Goal: Task Accomplishment & Management: Complete application form

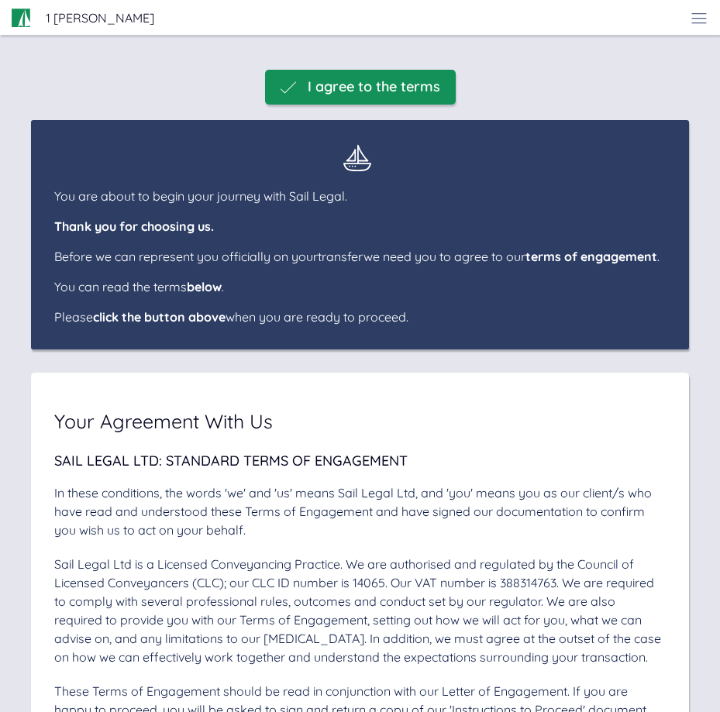
click at [356, 80] on span "I agree to the terms" at bounding box center [374, 87] width 133 height 16
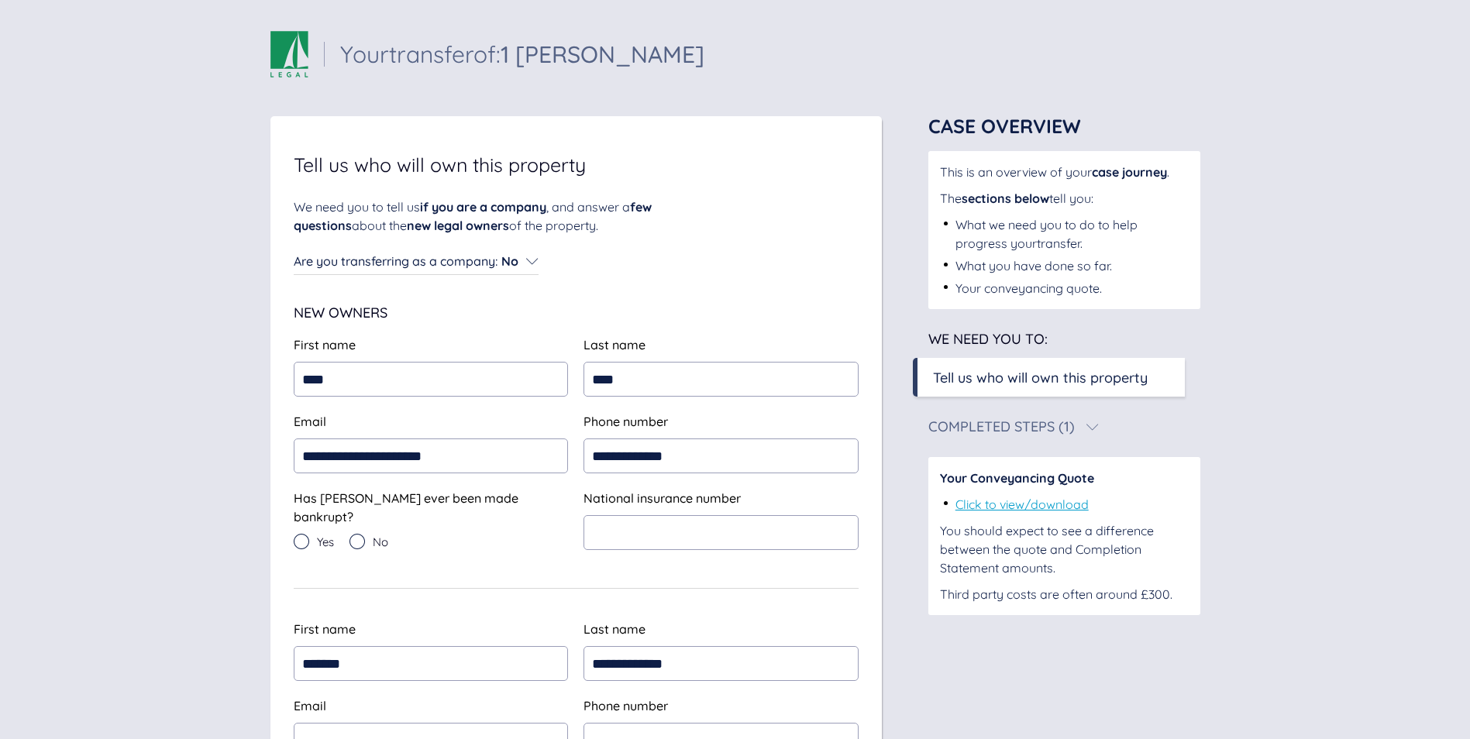
click at [360, 534] on icon at bounding box center [358, 542] width 16 height 16
click at [627, 525] on input "text" at bounding box center [721, 532] width 275 height 35
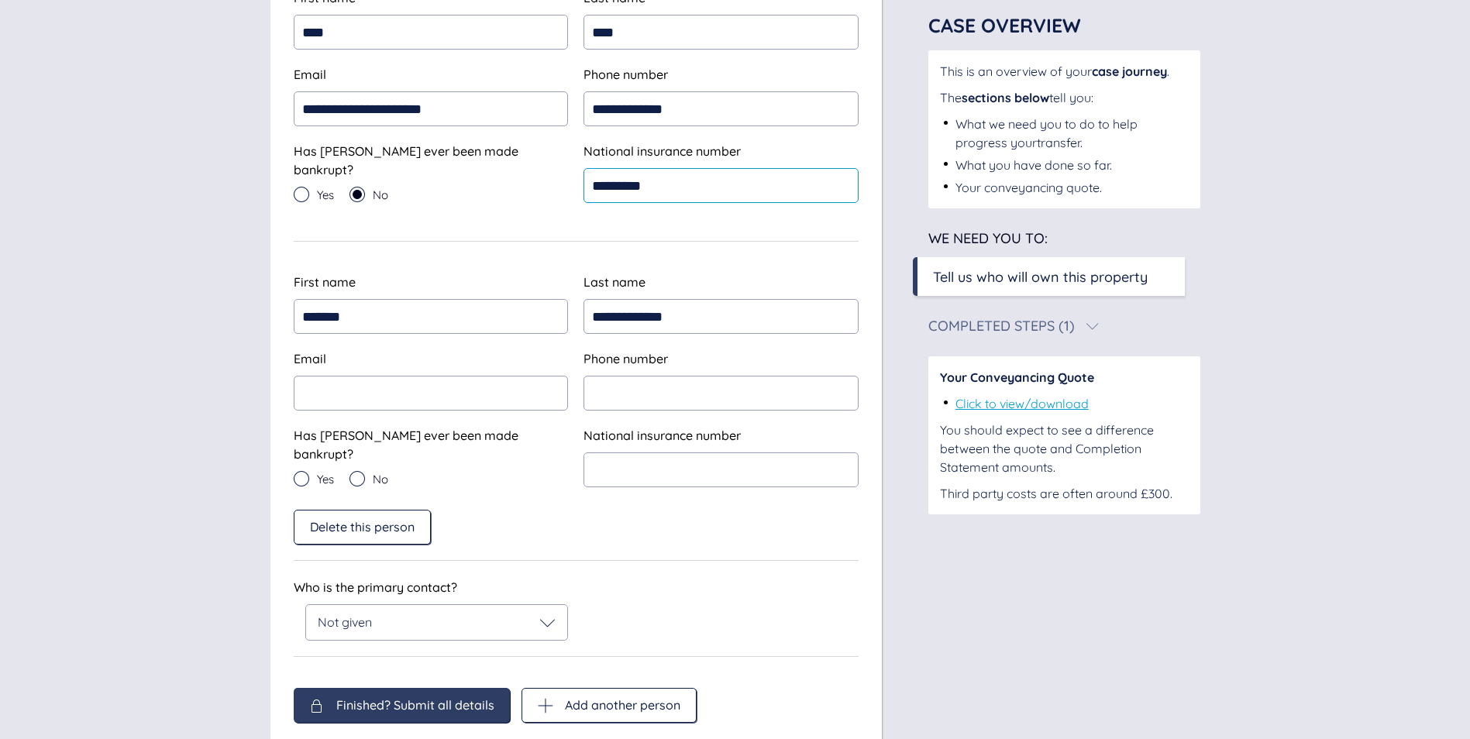
scroll to position [348, 0]
type input "*********"
click at [556, 615] on icon at bounding box center [548, 623] width 16 height 16
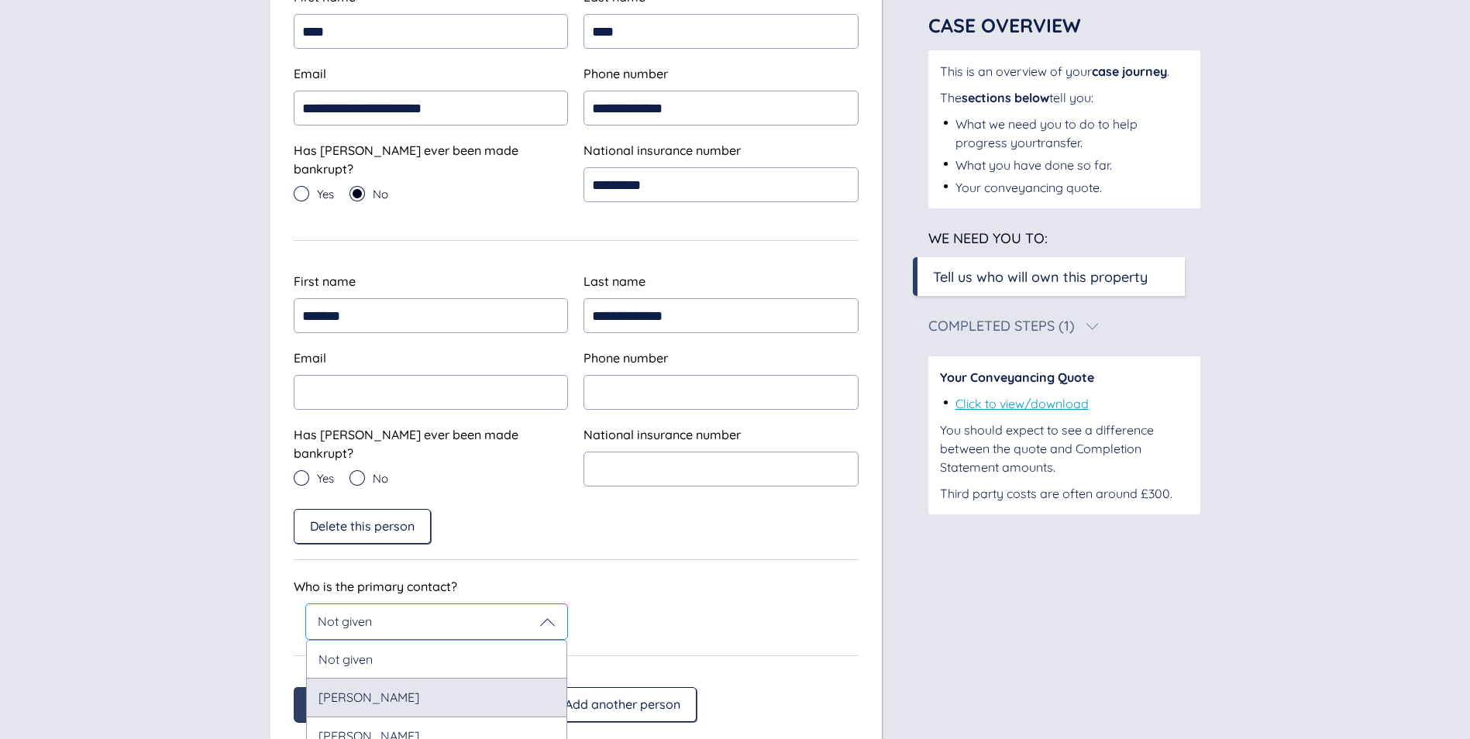
click at [434, 691] on div "[PERSON_NAME]" at bounding box center [437, 697] width 262 height 38
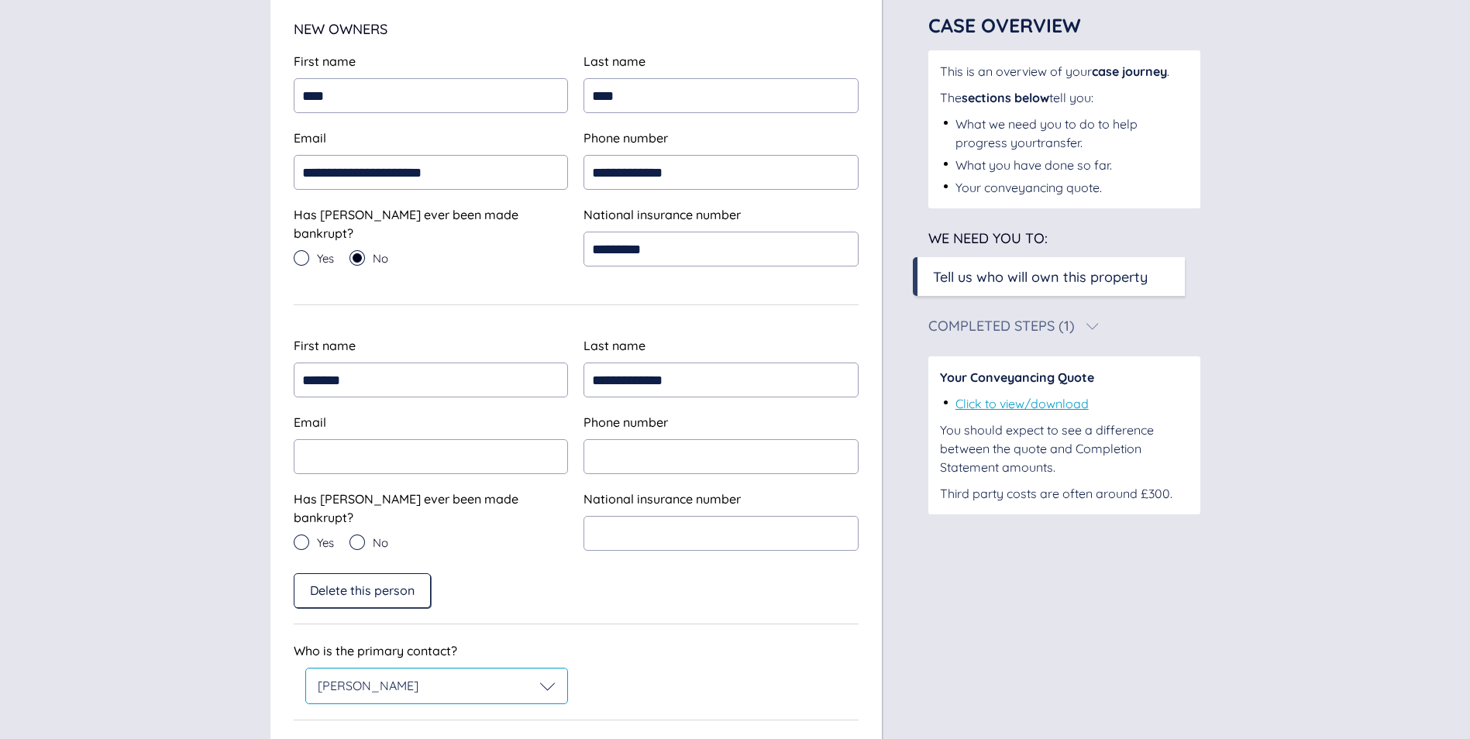
scroll to position [287, 0]
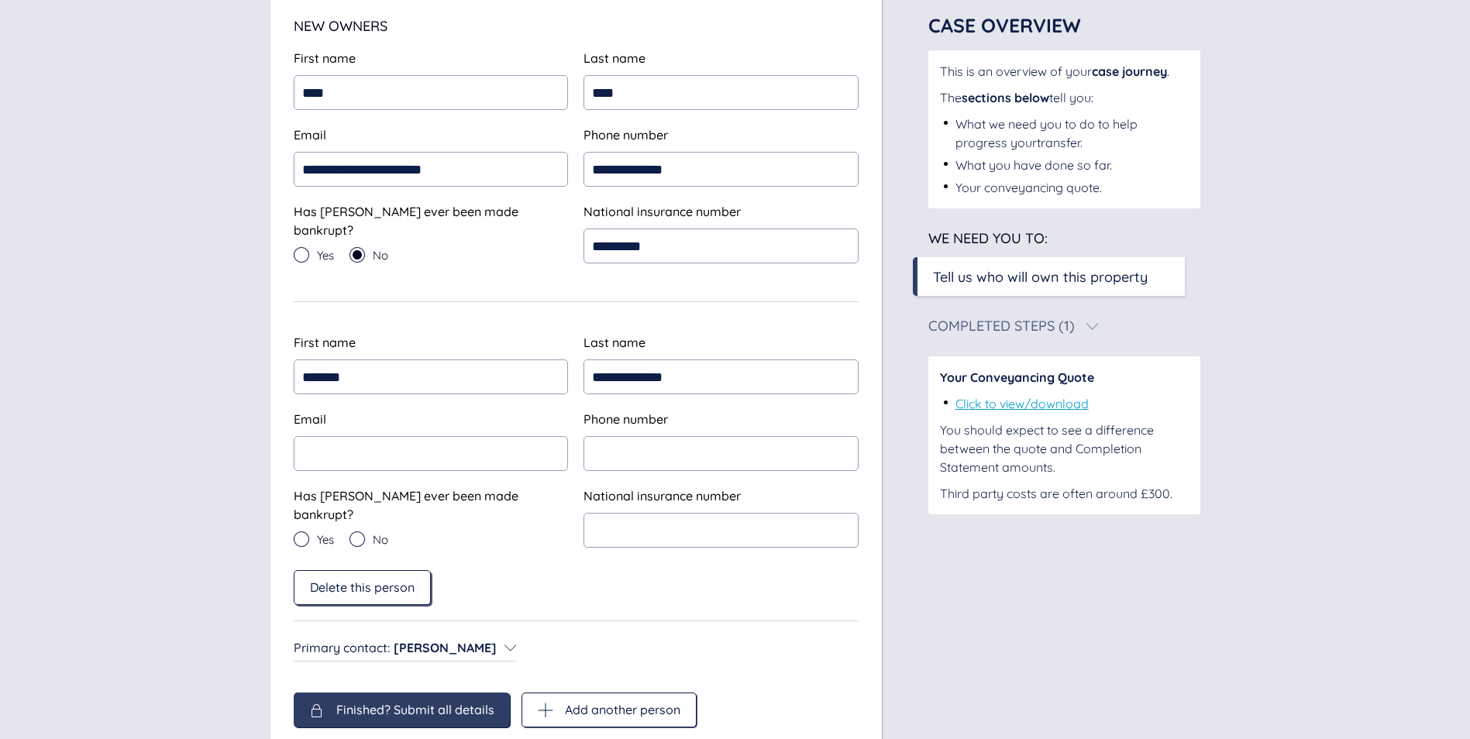
click at [340, 581] on span "Delete this person" at bounding box center [362, 588] width 105 height 14
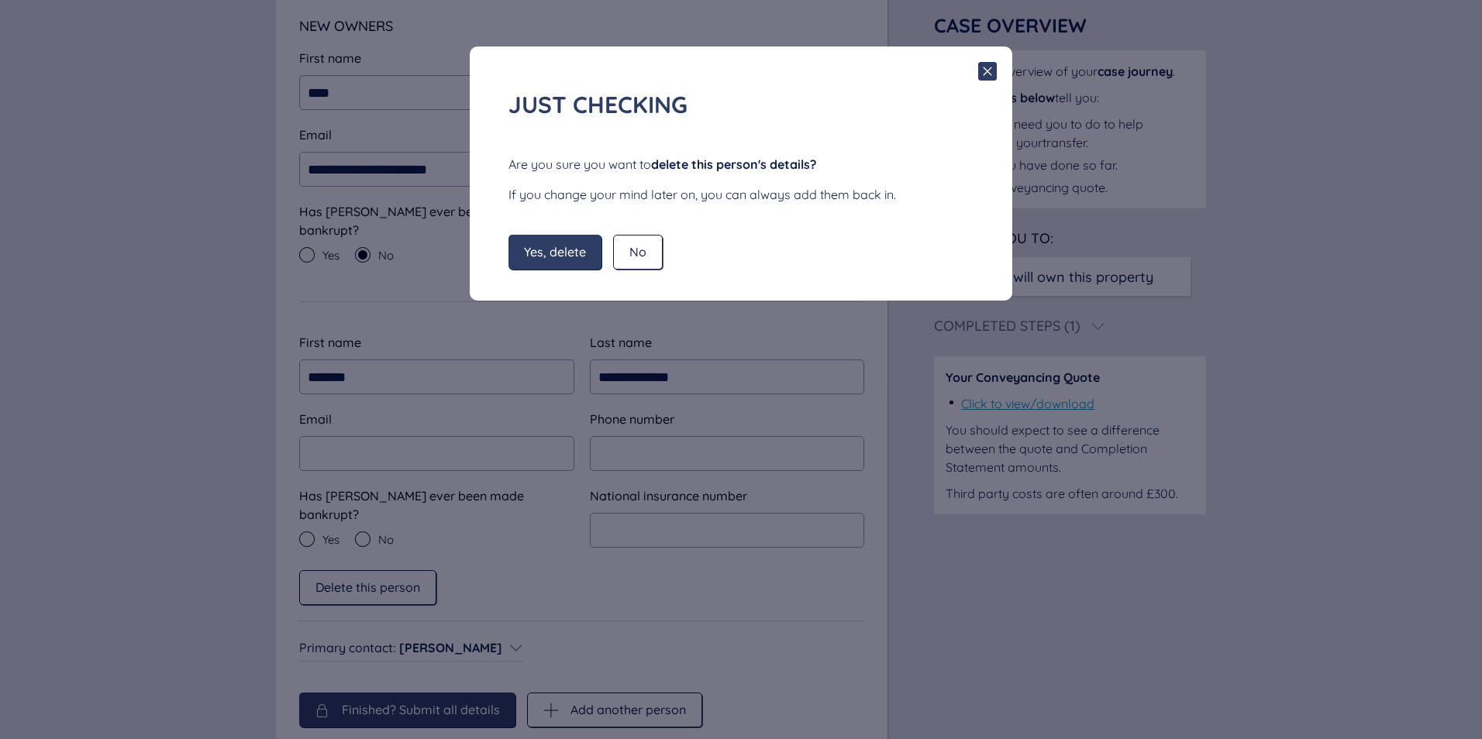
click at [550, 250] on span "Yes, delete" at bounding box center [555, 252] width 62 height 14
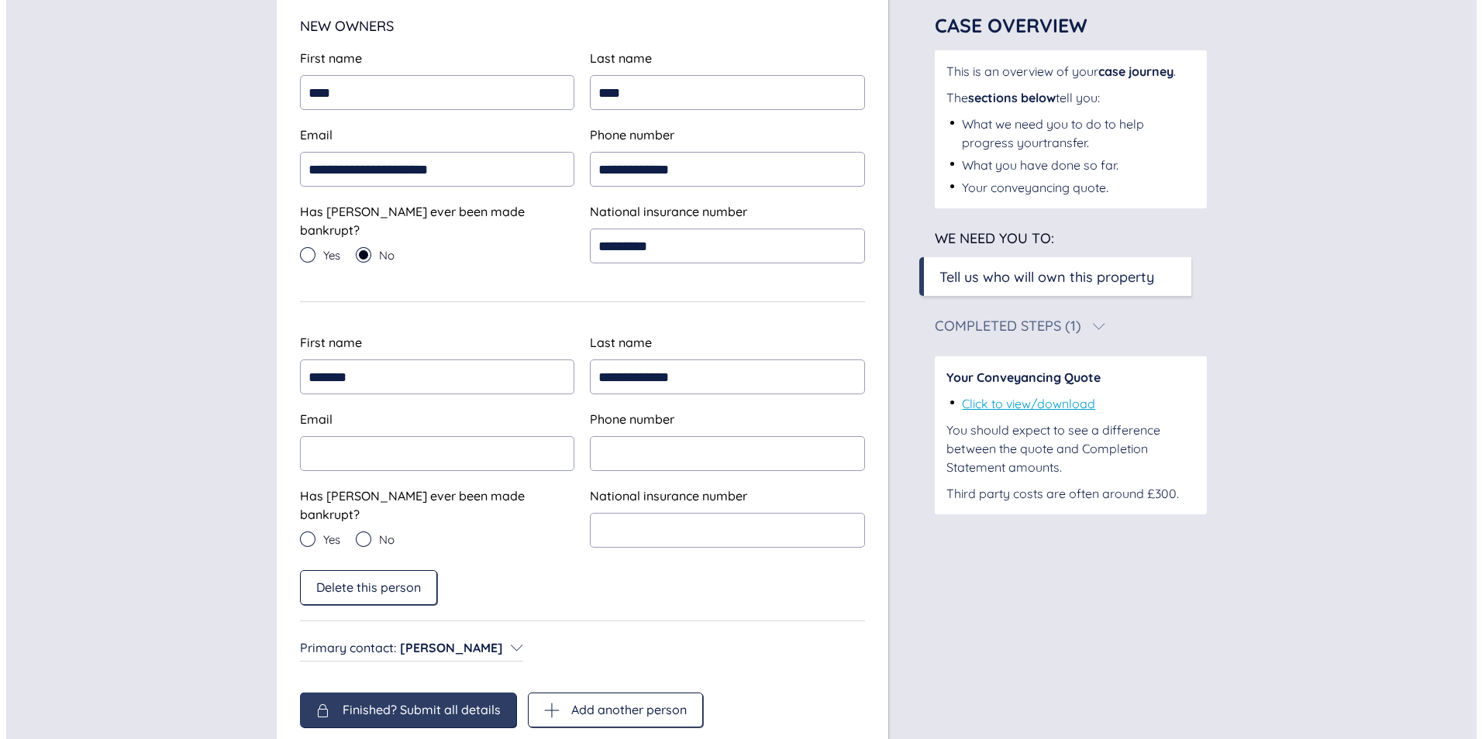
scroll to position [26, 0]
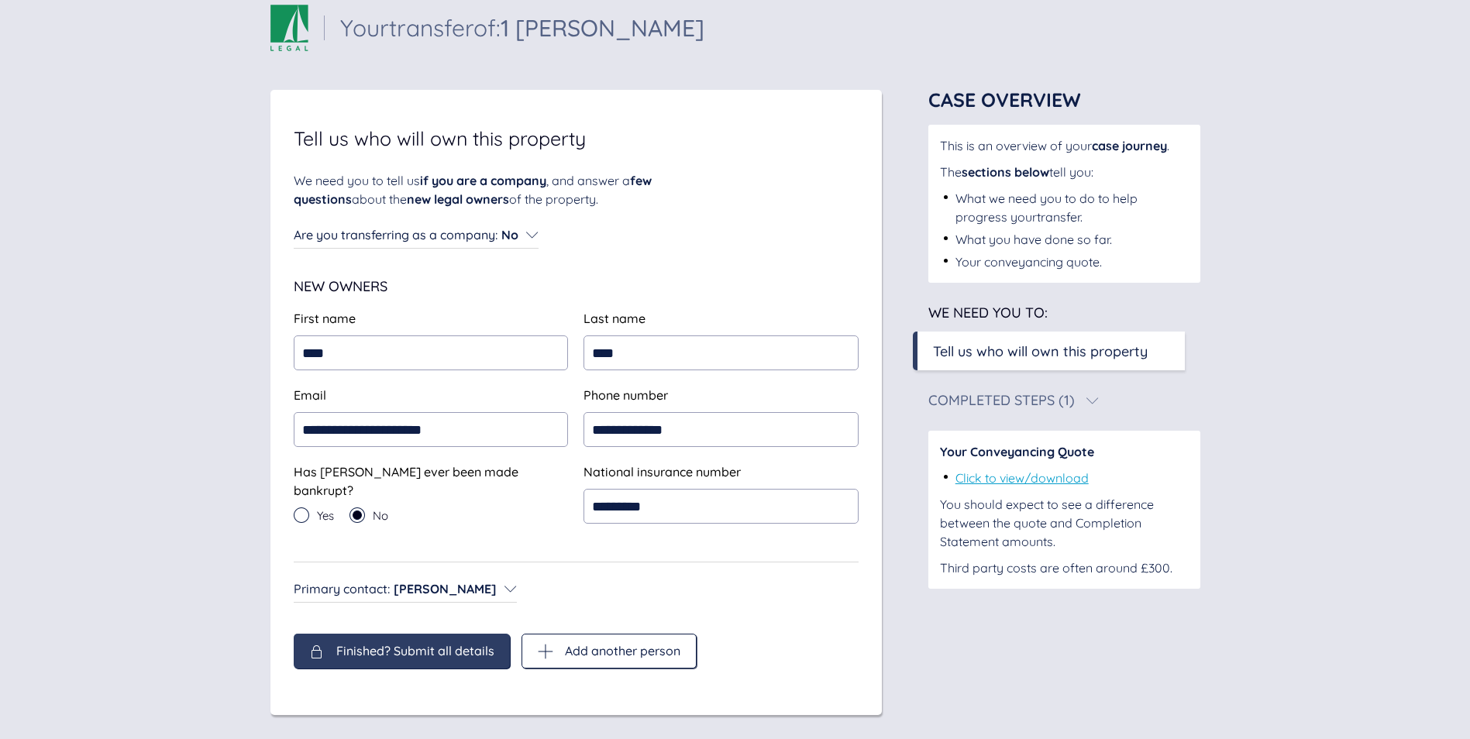
click at [411, 653] on div "Finished? Submit all details" at bounding box center [402, 651] width 216 height 35
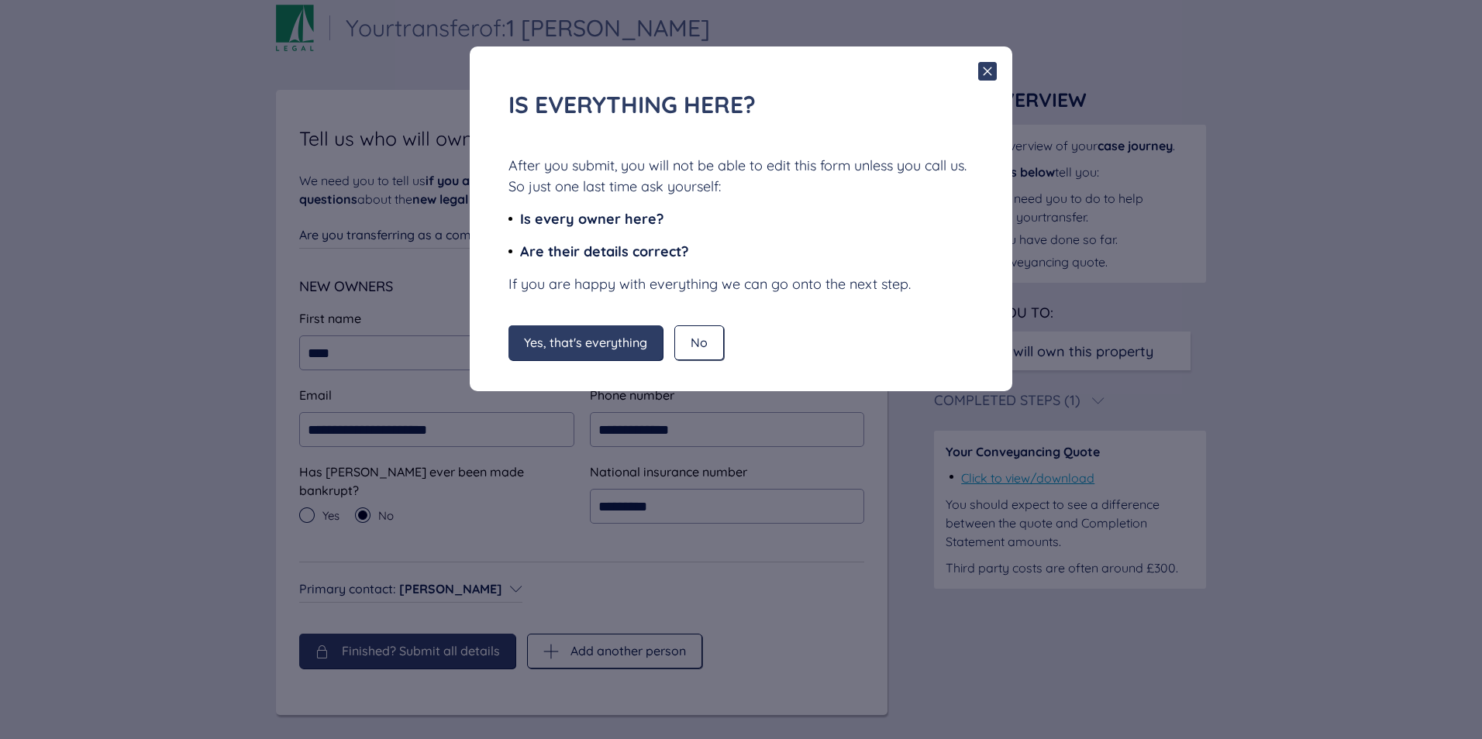
click at [542, 336] on span "Yes, that's everything" at bounding box center [585, 343] width 123 height 14
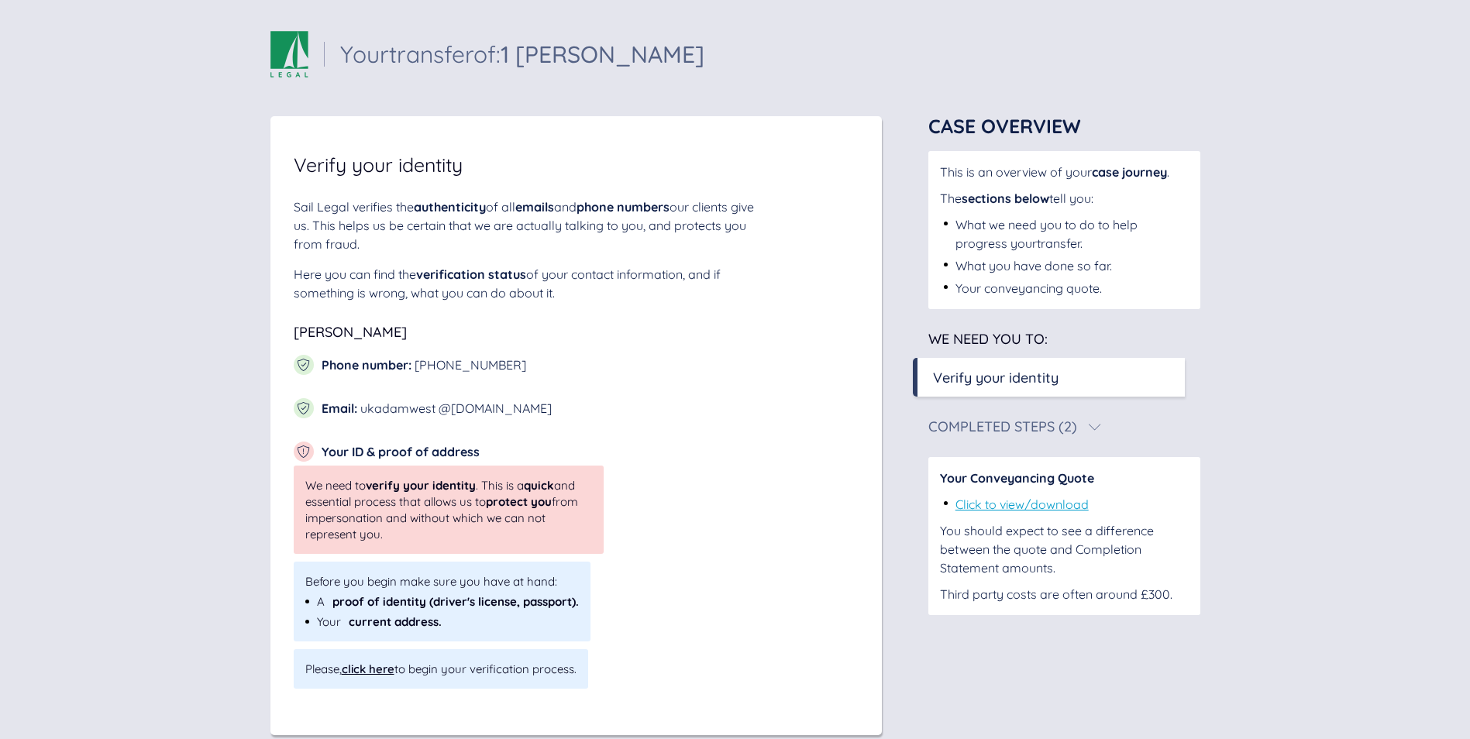
click at [369, 672] on div "click here" at bounding box center [368, 669] width 53 height 15
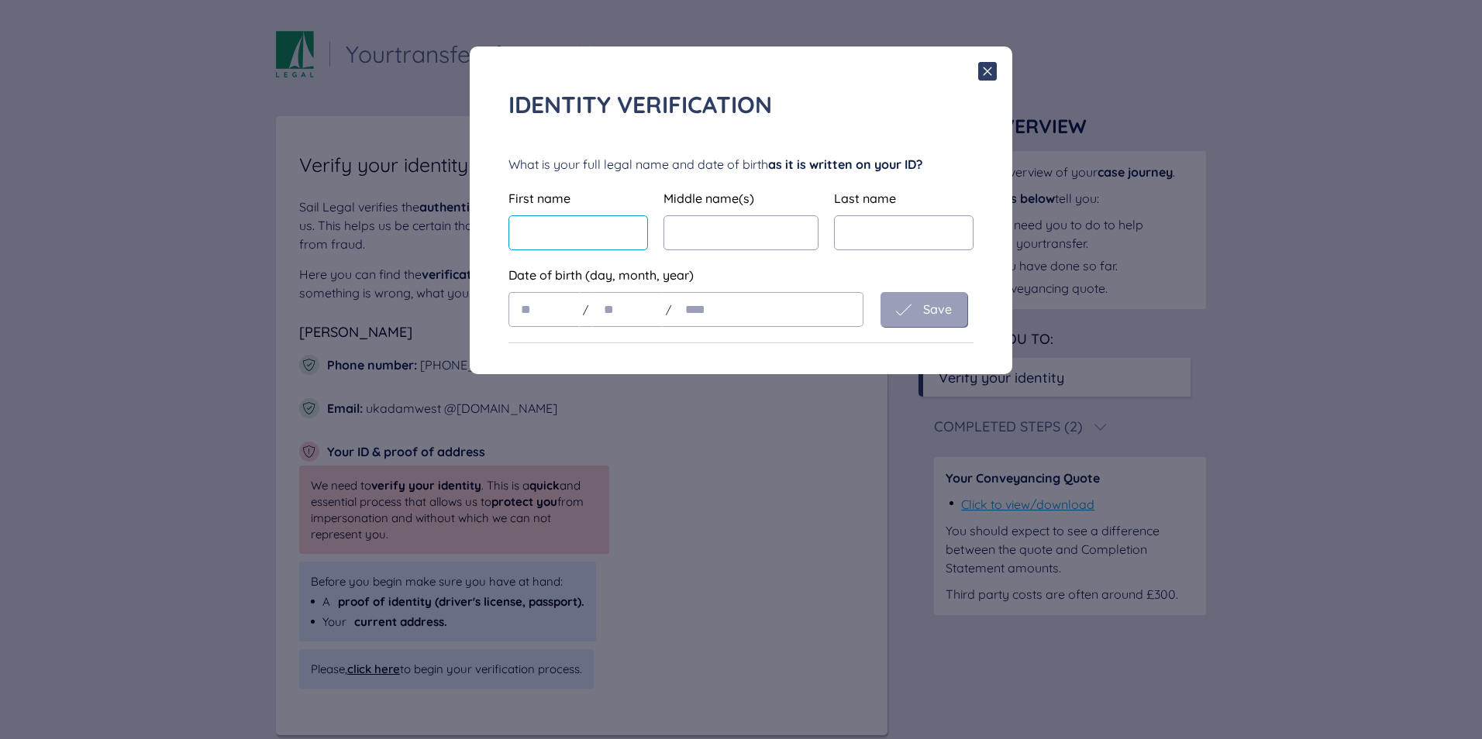
click at [567, 229] on input "text" at bounding box center [578, 232] width 140 height 35
type input "**********"
type input "****"
click at [704, 241] on input "text" at bounding box center [741, 232] width 155 height 35
type input "*****"
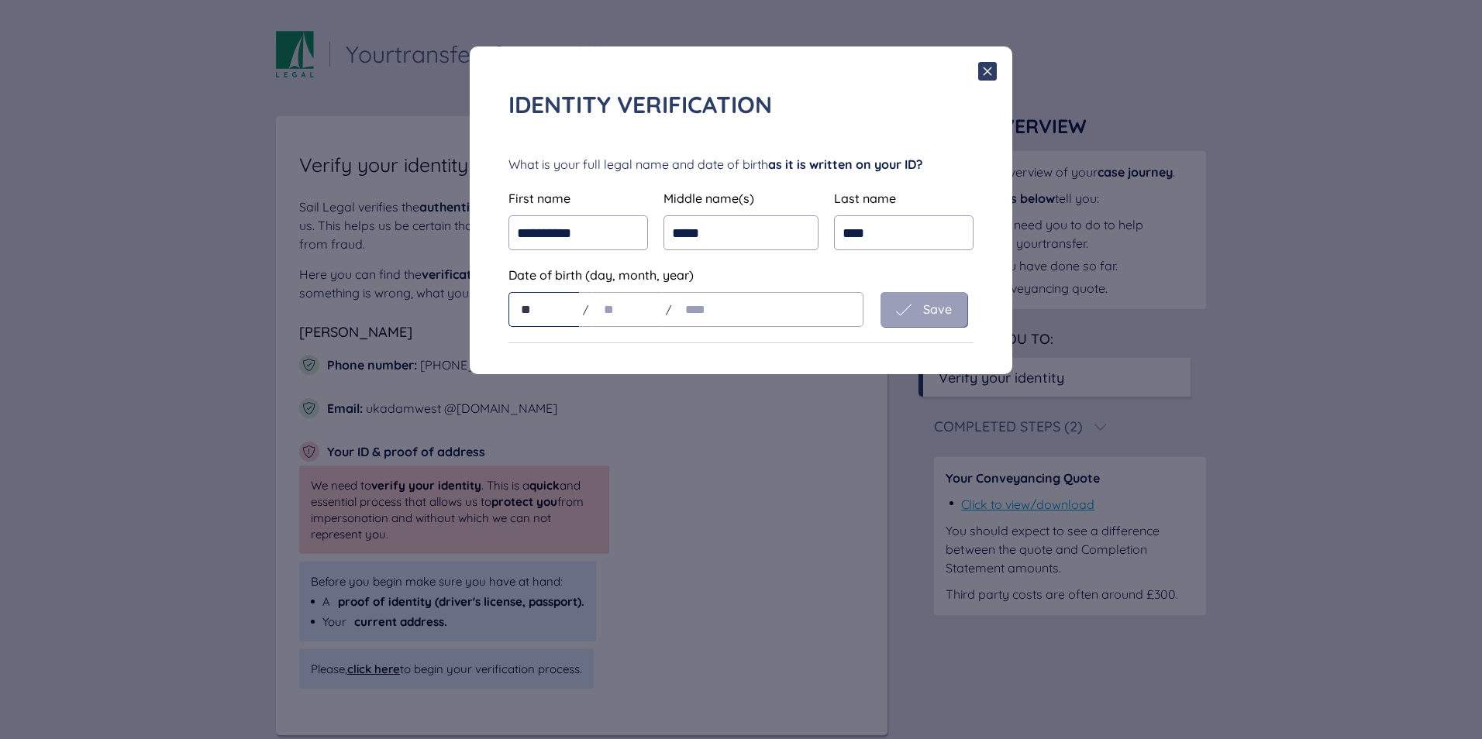
type input "**"
type input "****"
click at [719, 309] on span "Save" at bounding box center [937, 309] width 29 height 14
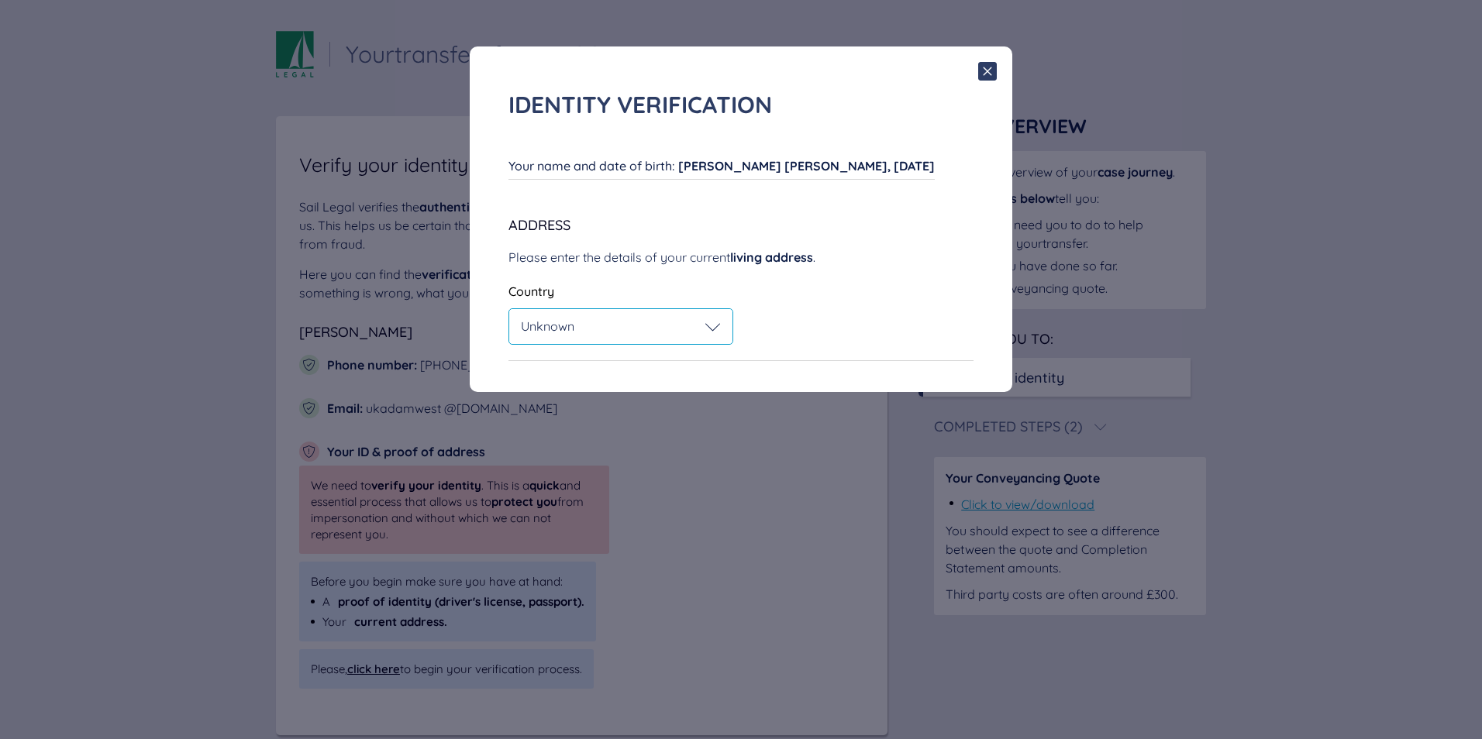
click at [684, 323] on div "Unknown" at bounding box center [621, 327] width 200 height 16
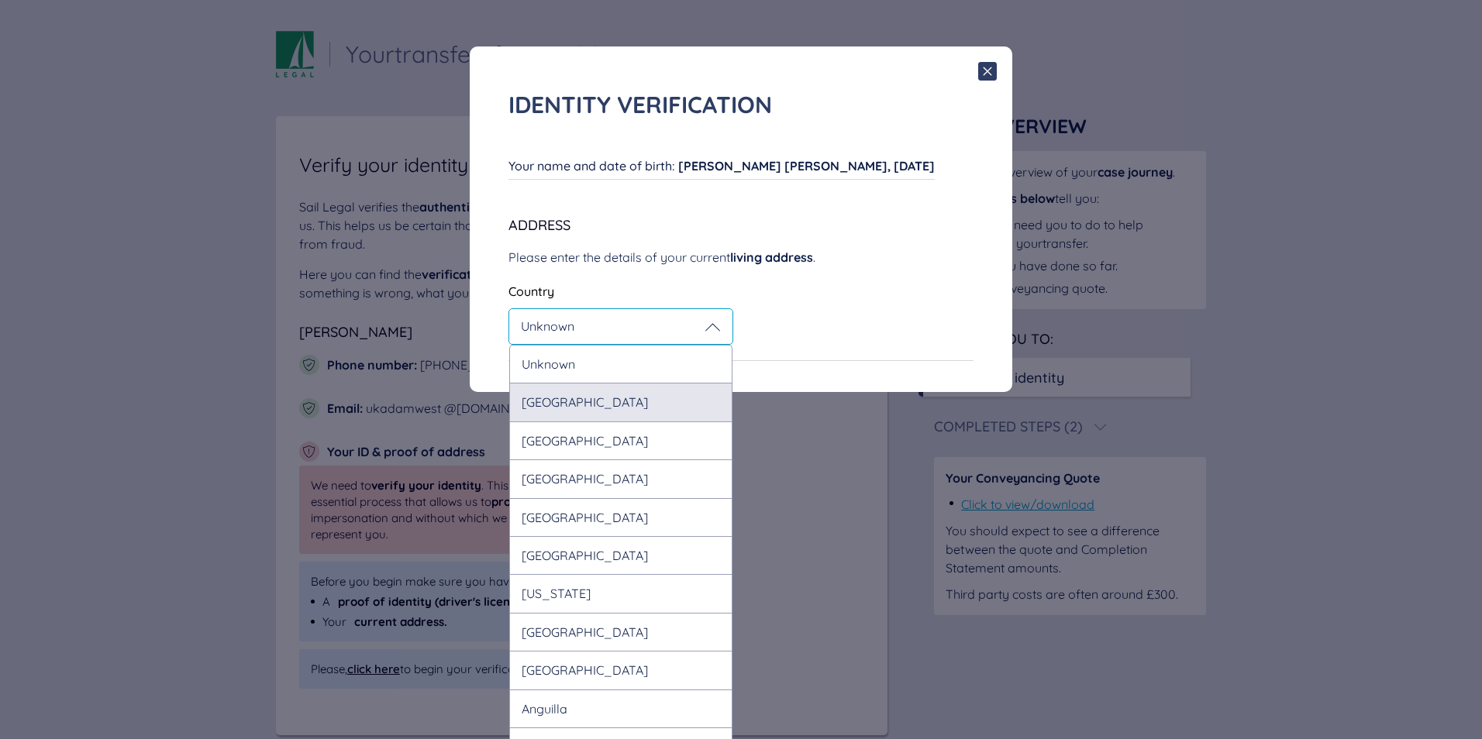
click at [581, 395] on div "United Kingdom" at bounding box center [620, 402] width 223 height 38
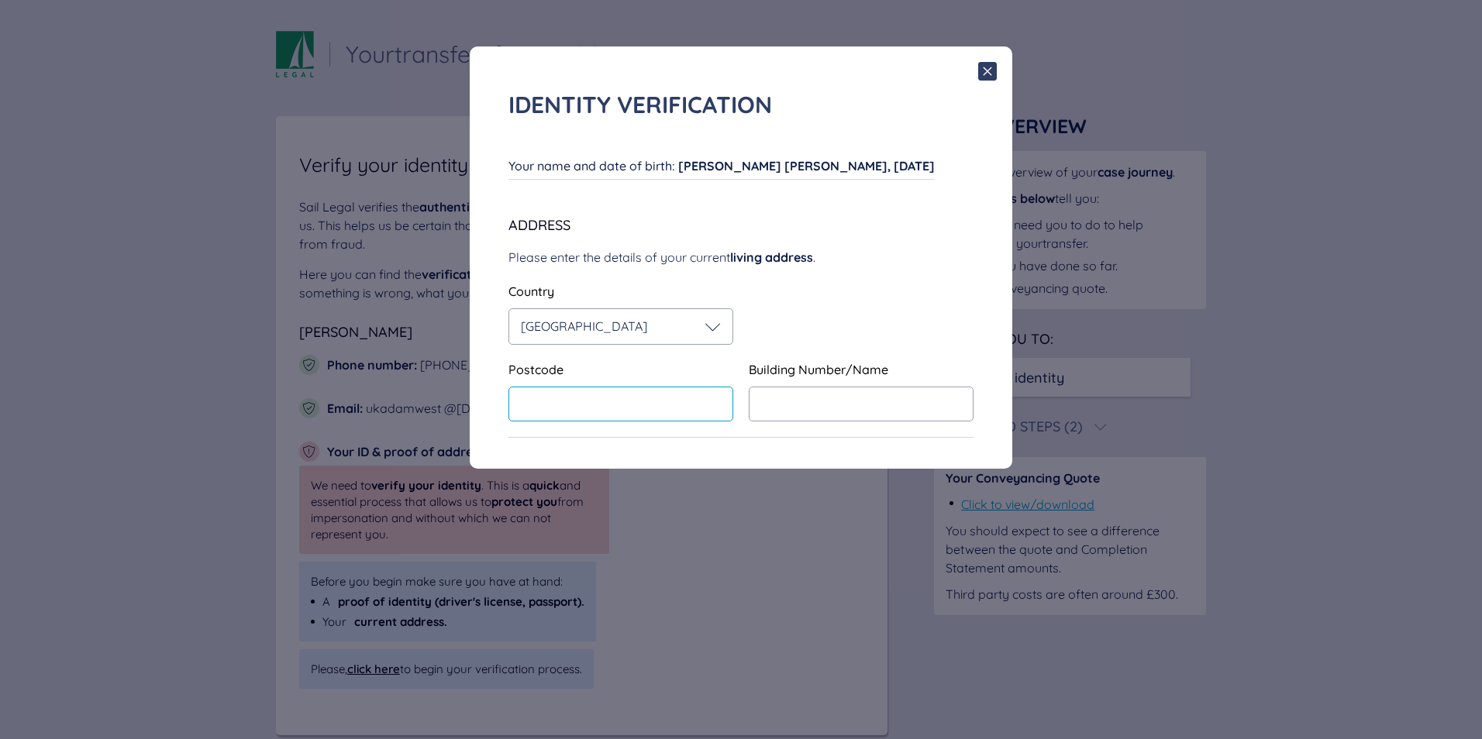
click at [581, 395] on input "text" at bounding box center [620, 404] width 225 height 35
type input "******"
click at [719, 403] on input "text" at bounding box center [861, 404] width 225 height 35
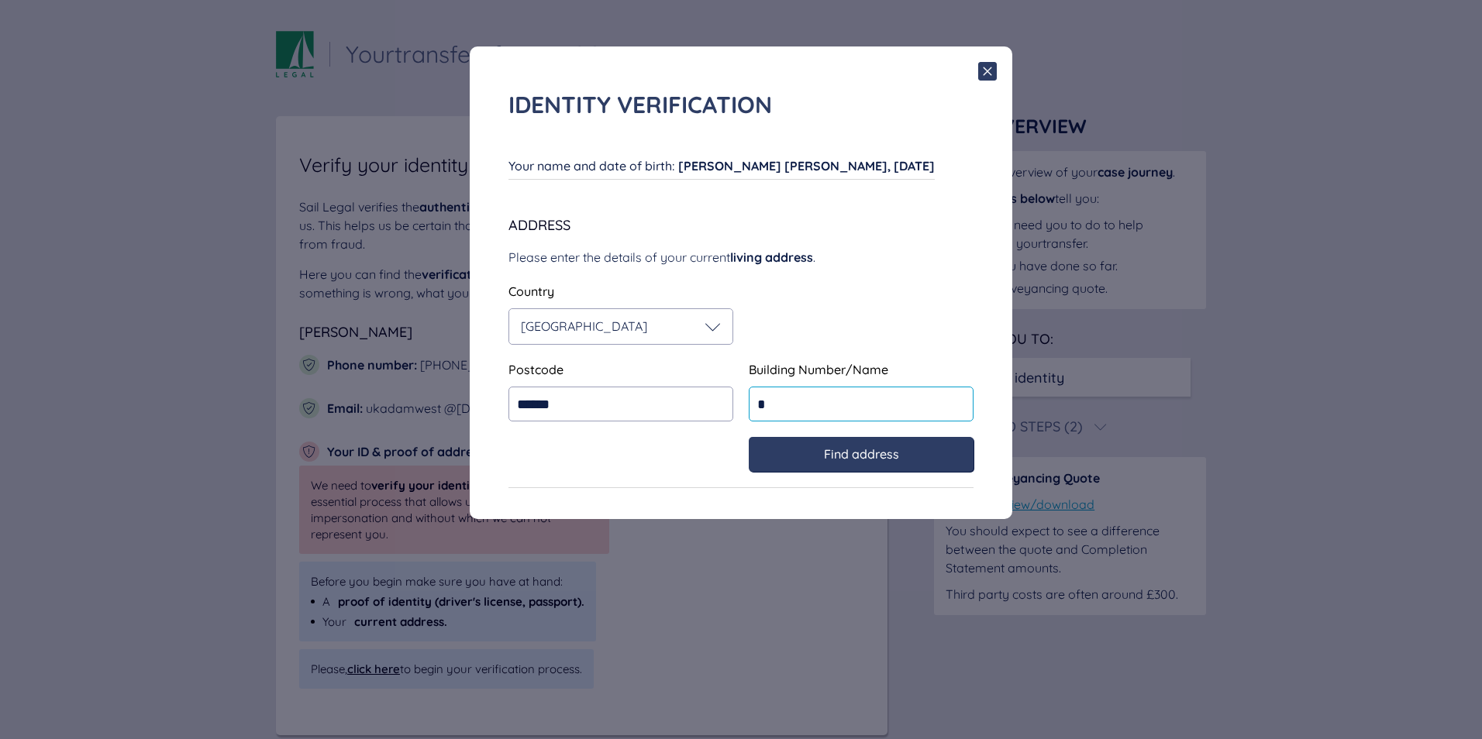
type input "*"
click at [719, 465] on div "Find address" at bounding box center [861, 454] width 225 height 35
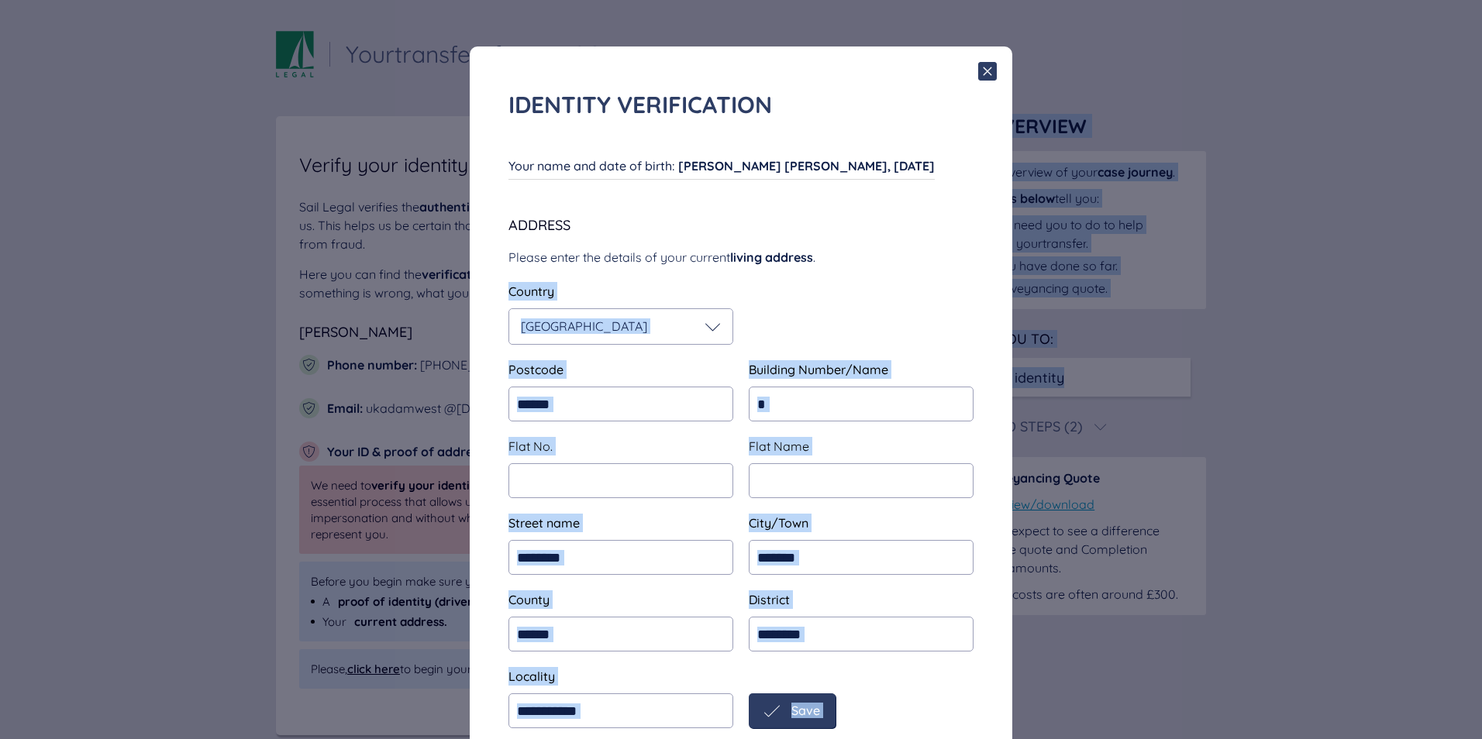
drag, startPoint x: 1470, startPoint y: 267, endPoint x: 1482, endPoint y: 391, distance: 124.6
click at [719, 391] on html "Sail Legal - Your case Your transfer of: 1 Fern Lea Your transfer of: 1 Fern Le…" at bounding box center [741, 383] width 1482 height 767
click at [719, 393] on div "**********" at bounding box center [741, 369] width 1482 height 739
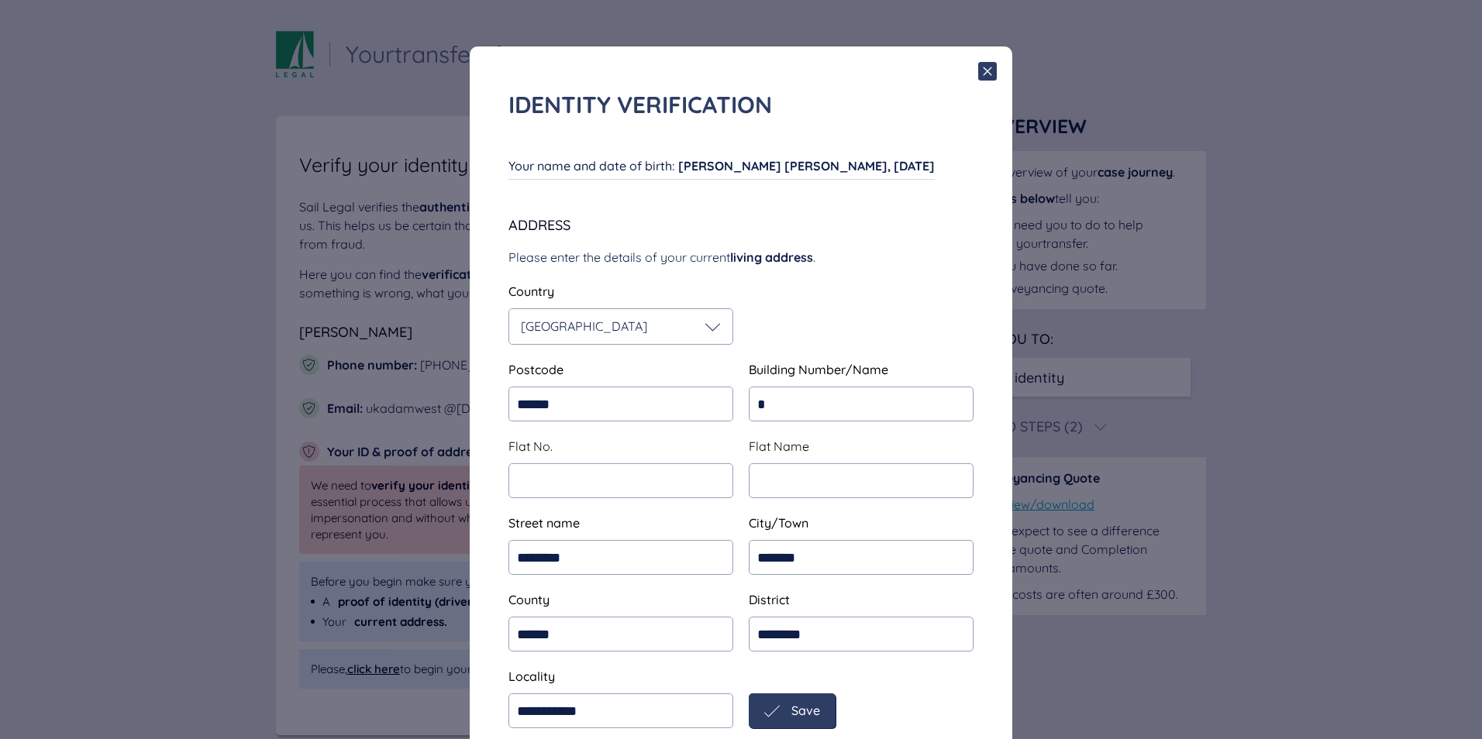
scroll to position [44, 0]
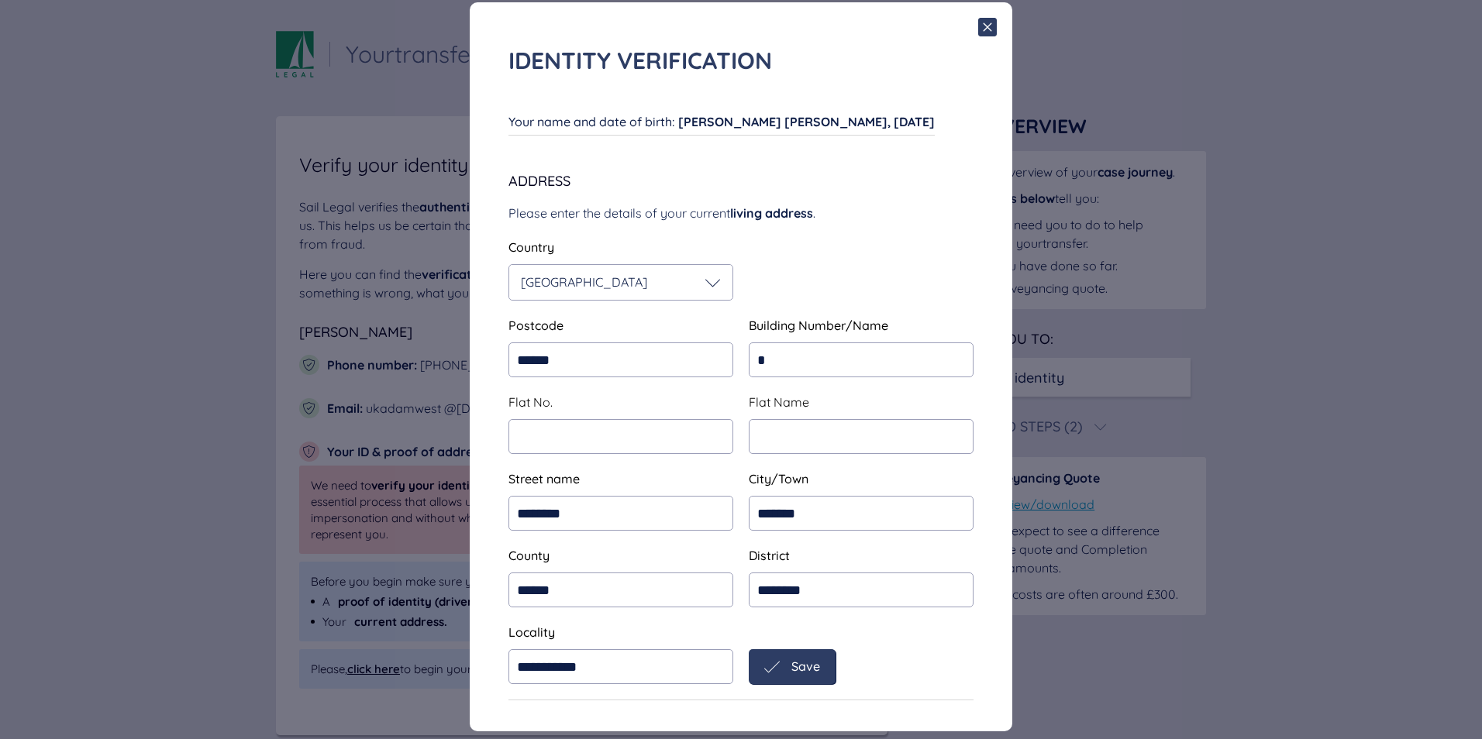
click at [719, 662] on div "Save" at bounding box center [792, 668] width 56 height 16
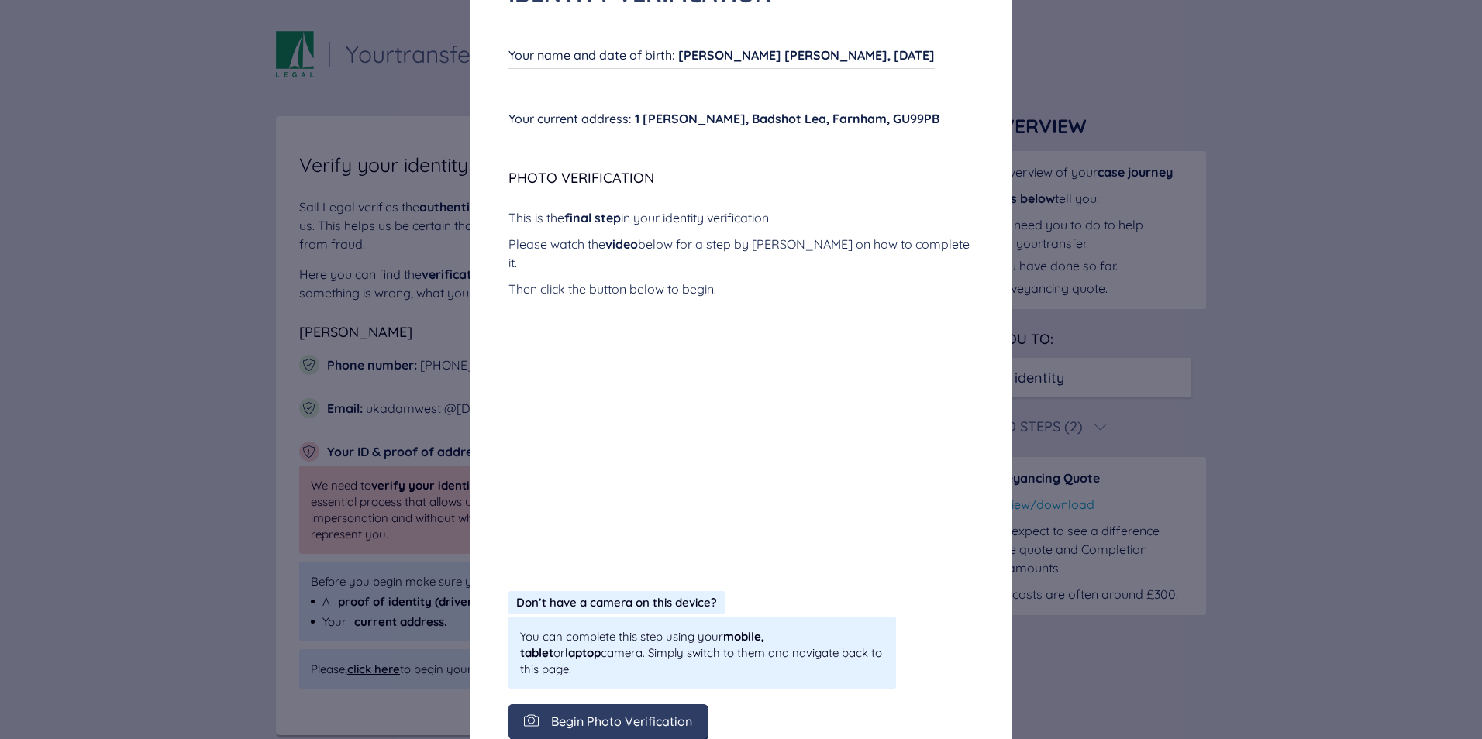
scroll to position [115, 0]
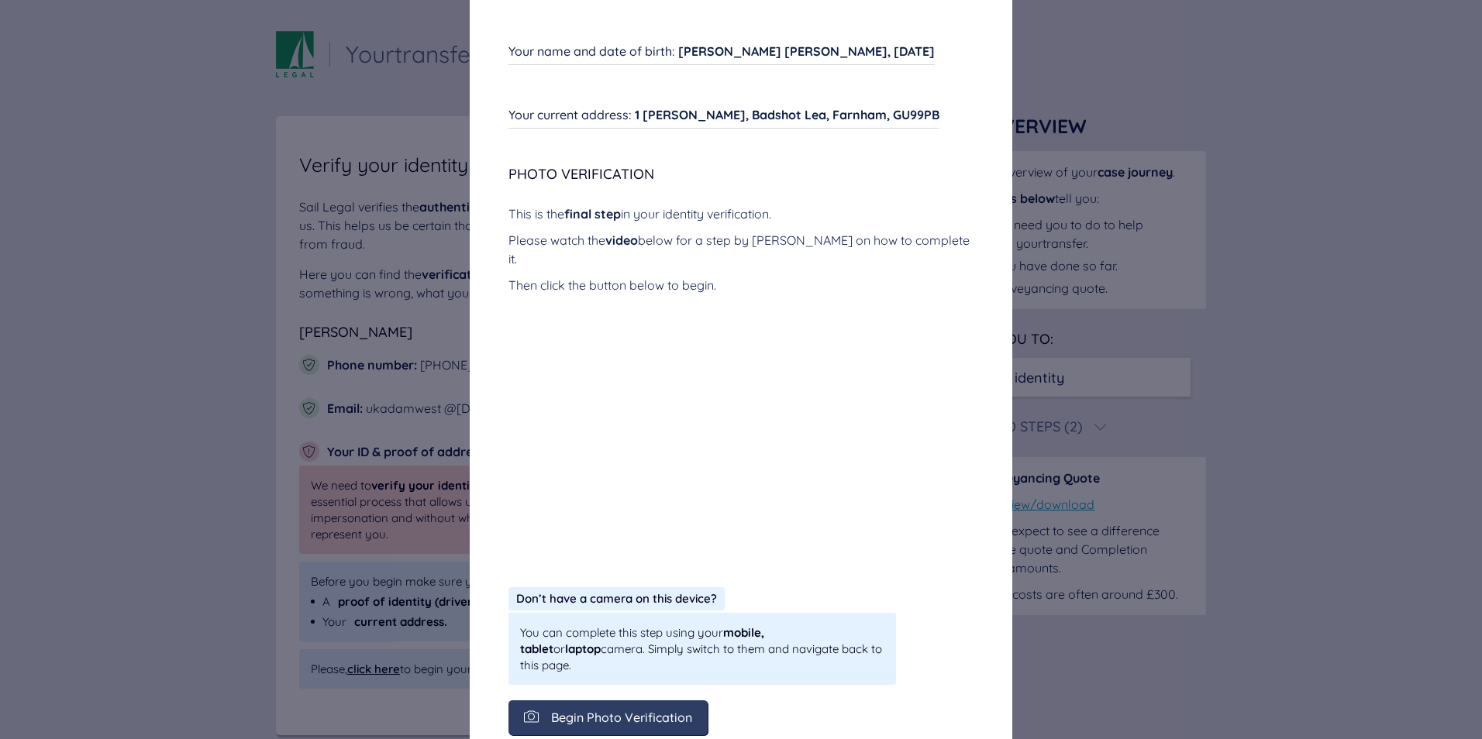
click at [667, 591] on span "Don’t have a camera on this device?" at bounding box center [616, 598] width 201 height 15
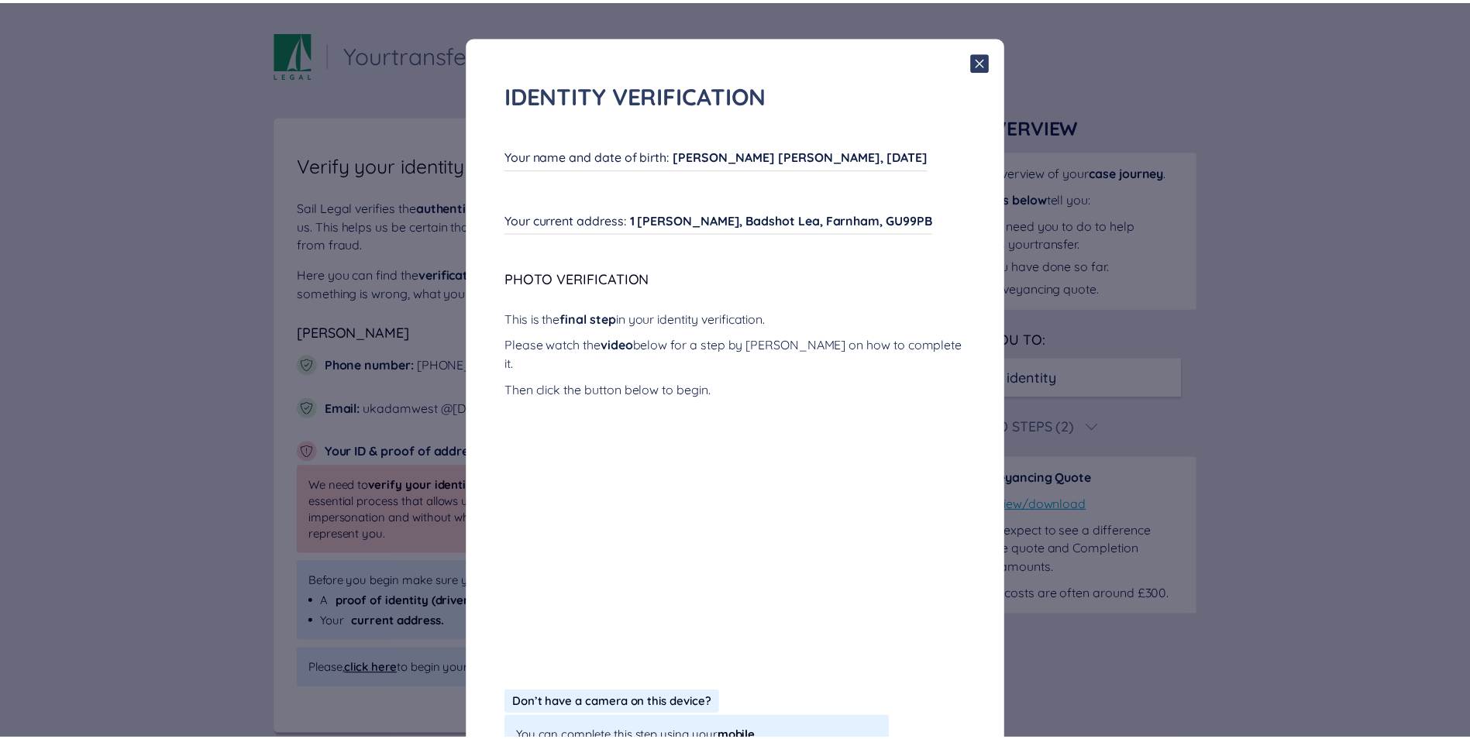
scroll to position [0, 0]
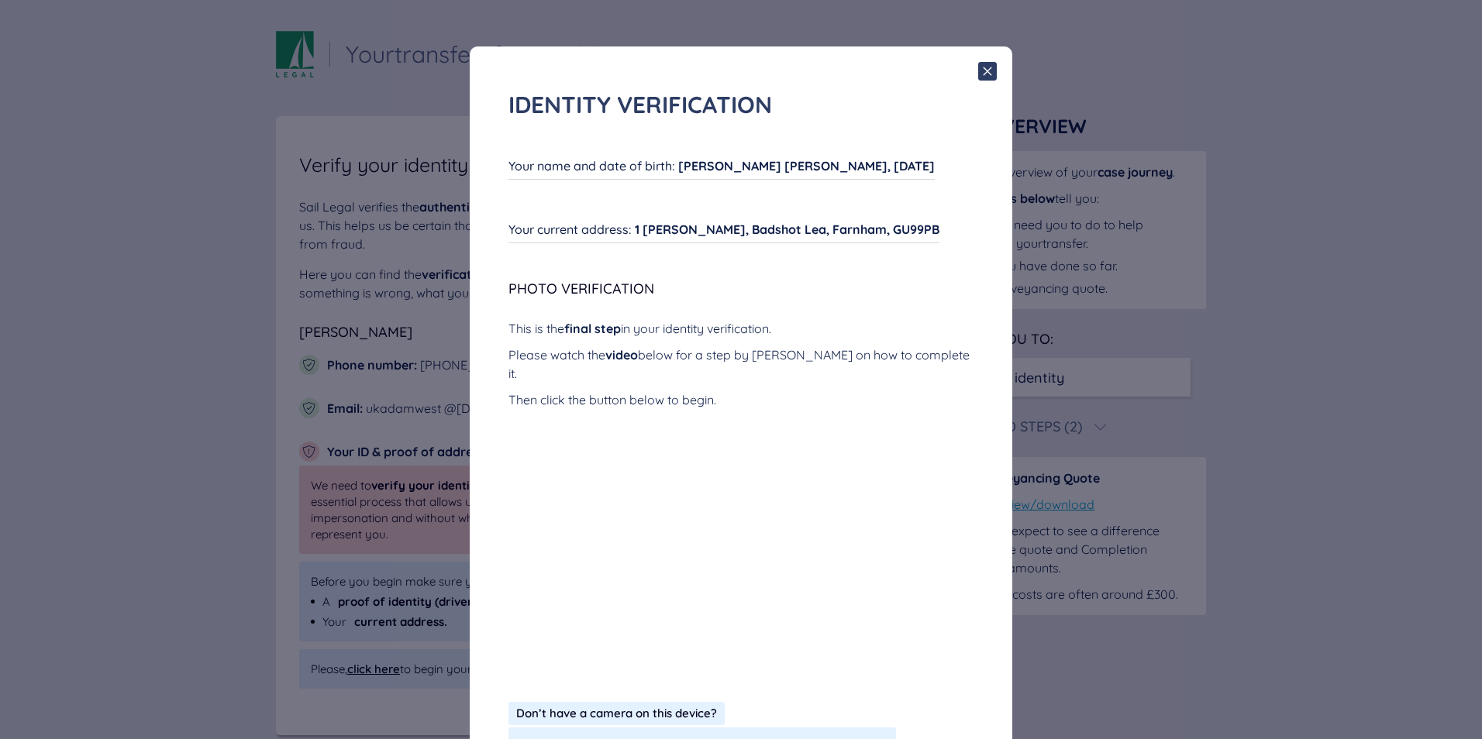
click at [719, 70] on icon at bounding box center [987, 71] width 19 height 19
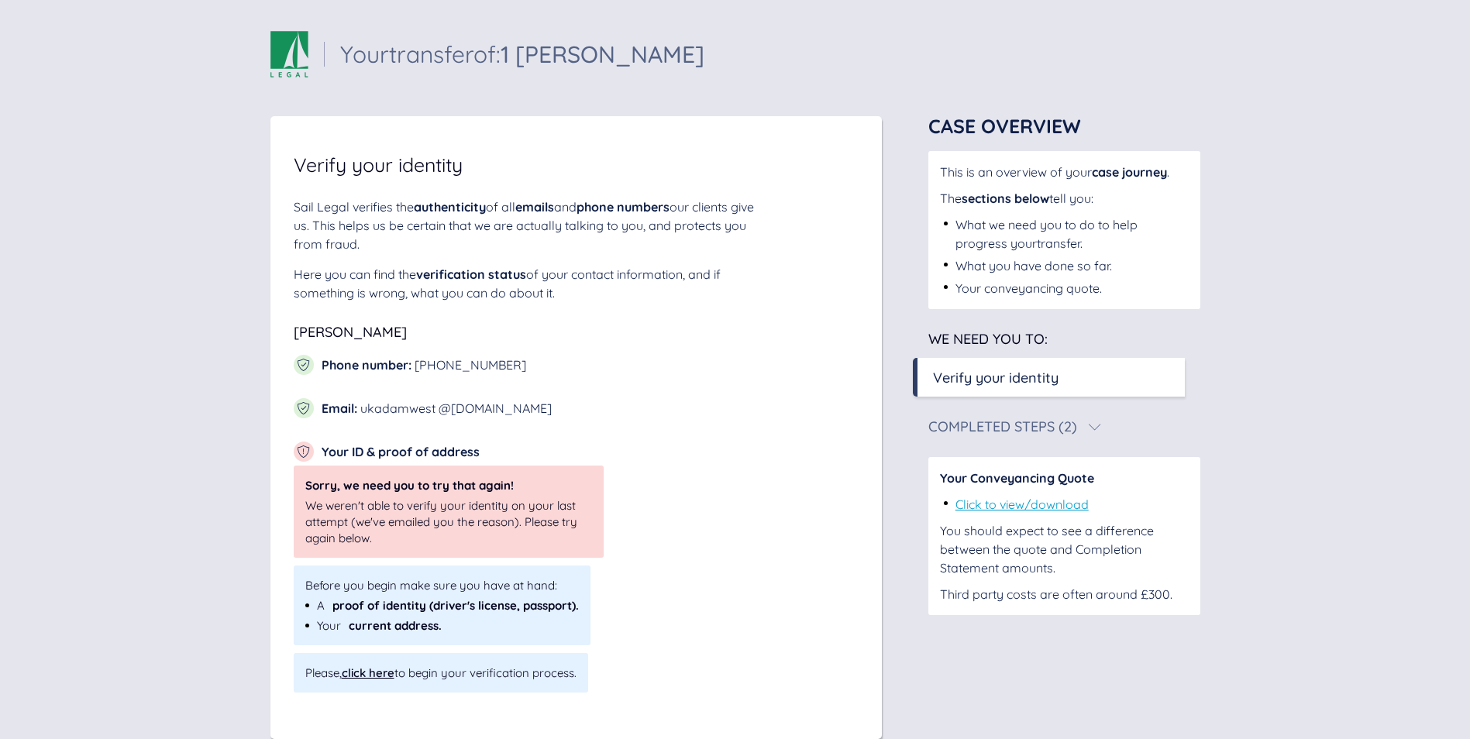
click at [998, 381] on div "Verify your identity" at bounding box center [996, 377] width 126 height 21
click at [375, 674] on div "click here" at bounding box center [368, 673] width 53 height 15
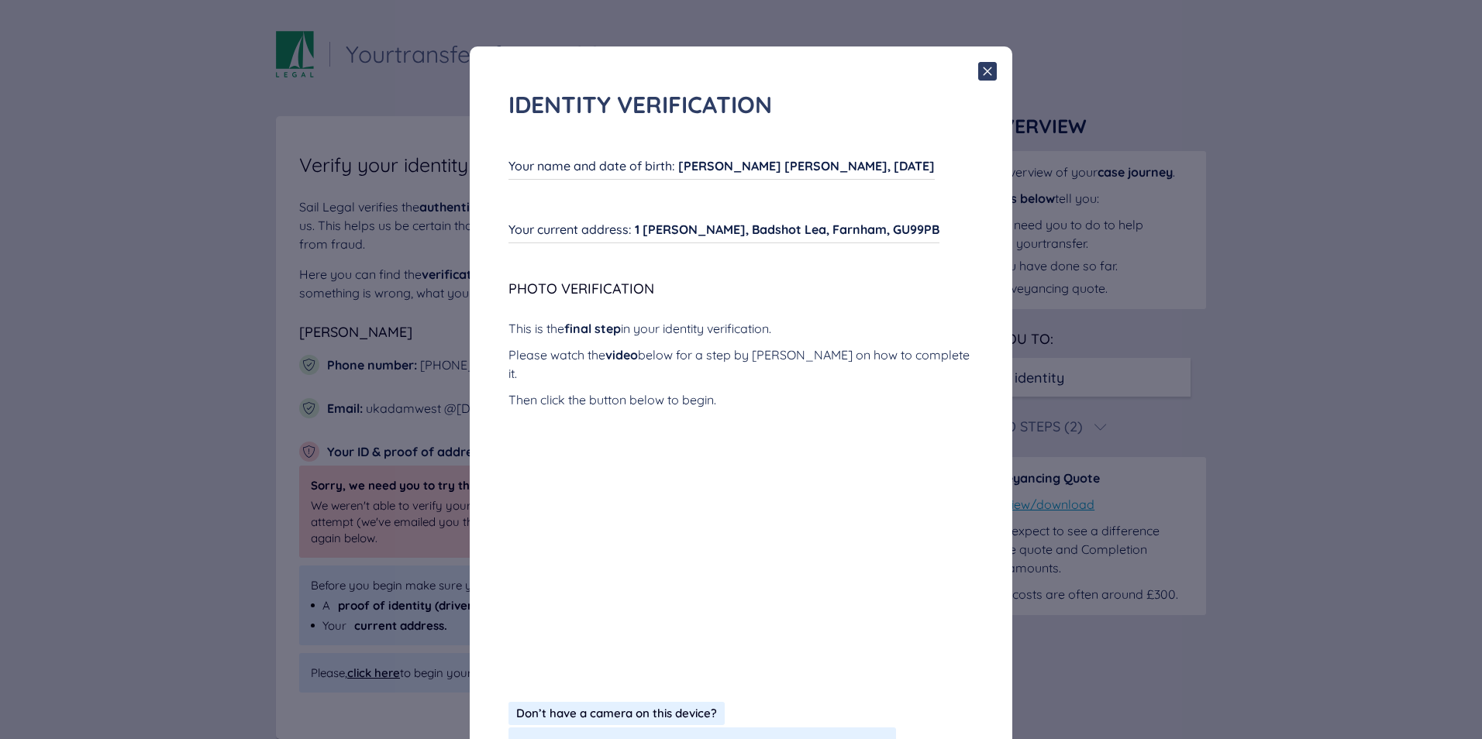
click at [984, 71] on icon at bounding box center [987, 71] width 19 height 19
